Goal: Information Seeking & Learning: Check status

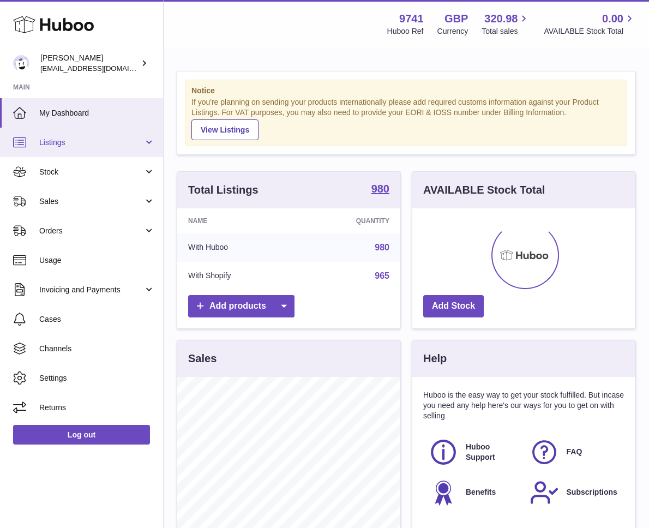
scroll to position [170, 223]
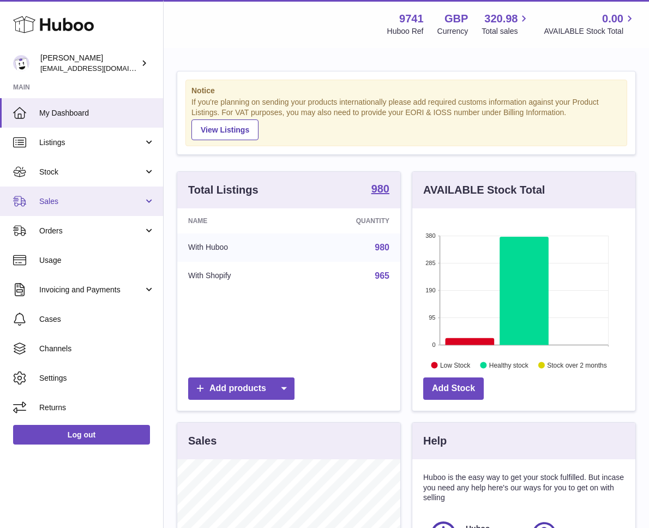
click at [58, 194] on link "Sales" at bounding box center [81, 200] width 163 height 29
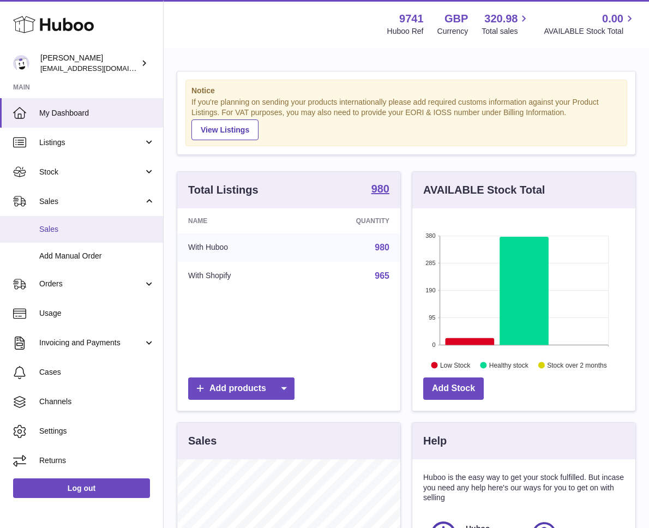
click at [61, 226] on span "Sales" at bounding box center [97, 229] width 116 height 10
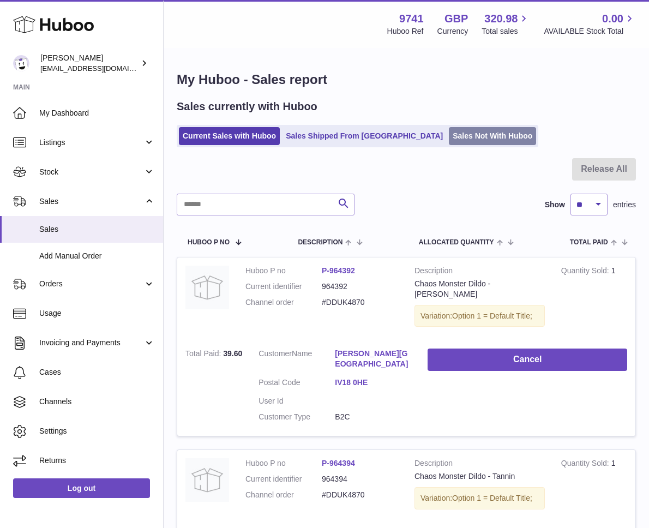
click at [449, 132] on link "Sales Not With Huboo" at bounding box center [492, 136] width 87 height 18
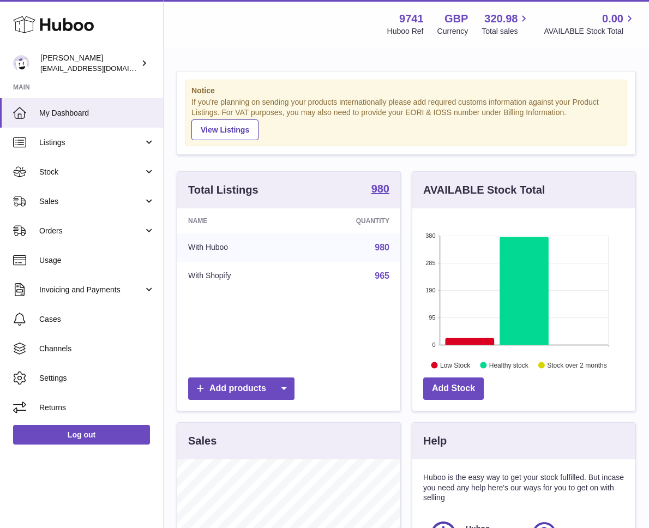
scroll to position [170, 223]
click at [63, 207] on link "Sales" at bounding box center [81, 200] width 163 height 29
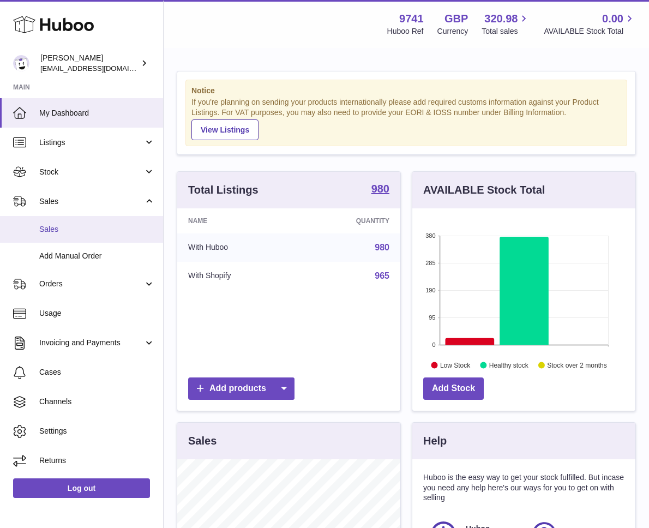
click at [80, 236] on link "Sales" at bounding box center [81, 229] width 163 height 27
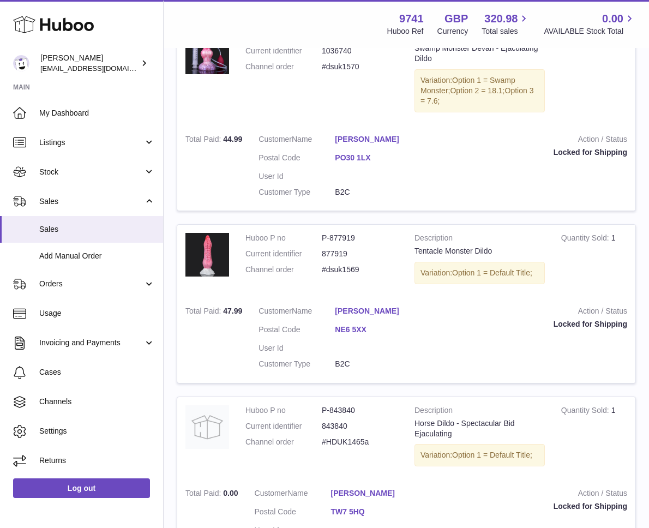
scroll to position [1612, 0]
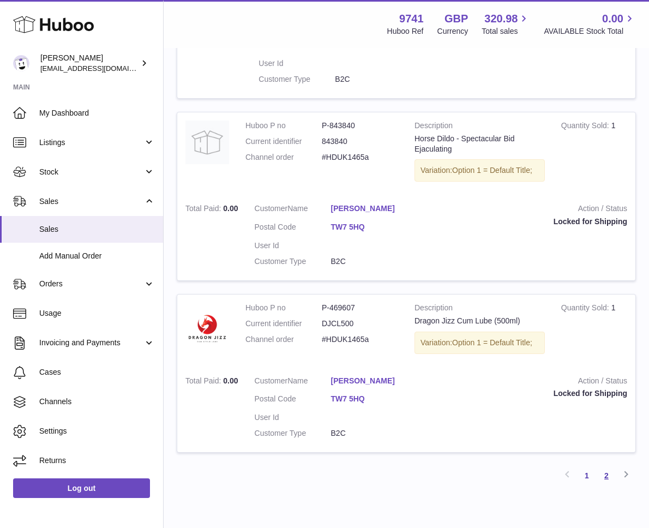
click at [607, 466] on link "2" at bounding box center [606, 476] width 20 height 20
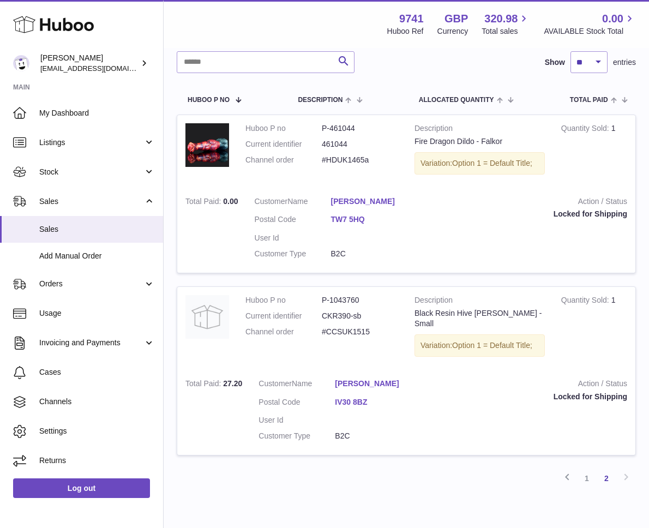
scroll to position [197, 0]
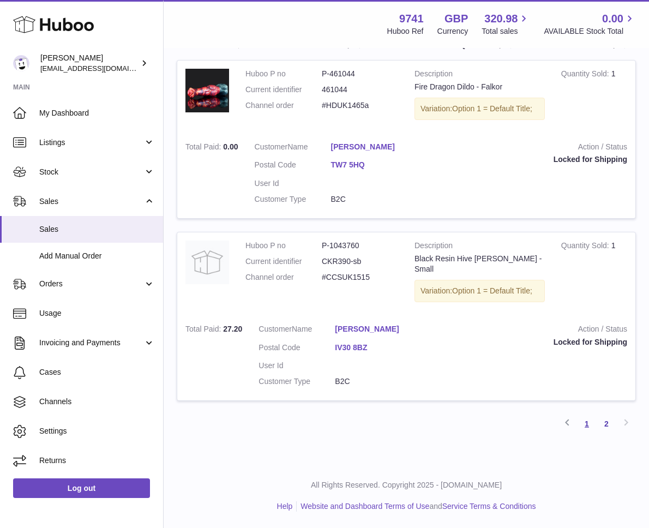
click at [584, 426] on link "1" at bounding box center [587, 424] width 20 height 20
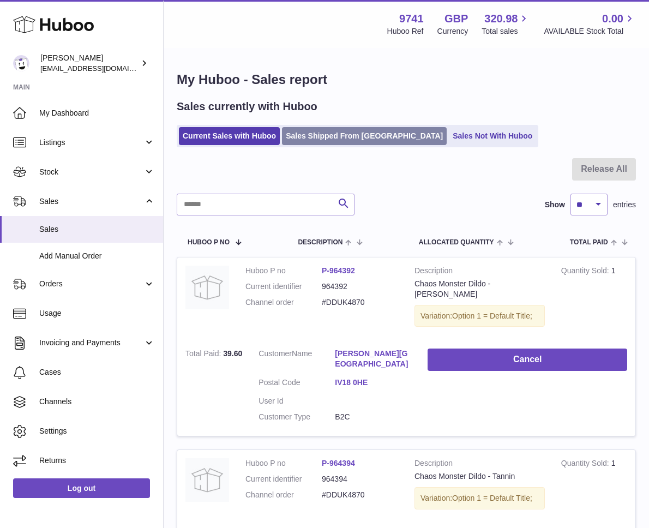
click at [325, 142] on link "Sales Shipped From [GEOGRAPHIC_DATA]" at bounding box center [364, 136] width 165 height 18
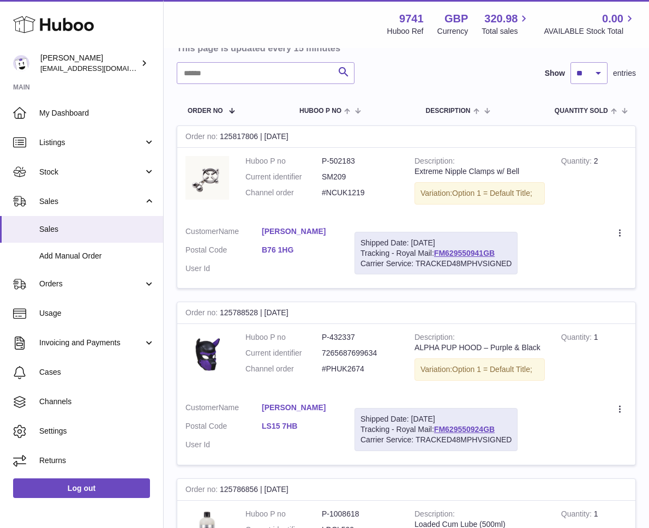
scroll to position [177, 0]
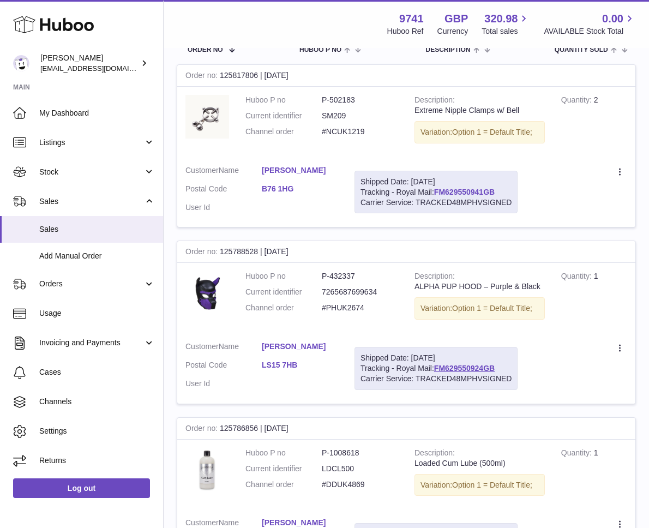
click at [457, 190] on link "FM629550941GB" at bounding box center [464, 192] width 61 height 9
